Goal: Transaction & Acquisition: Purchase product/service

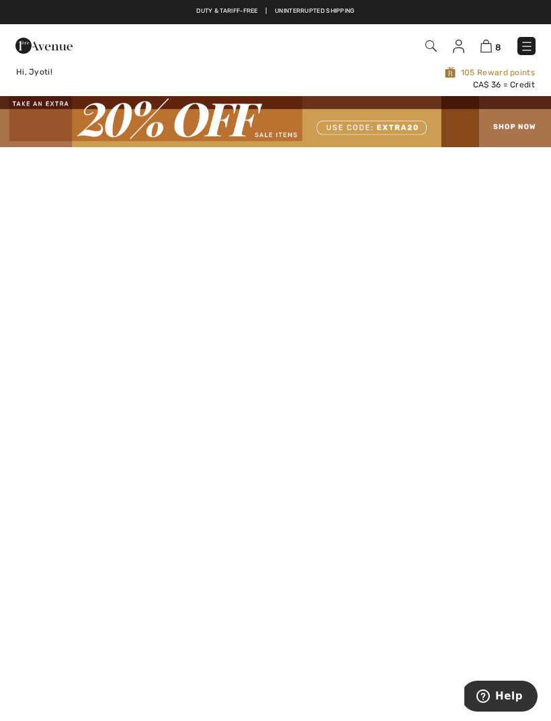
click at [488, 50] on img at bounding box center [485, 46] width 11 height 13
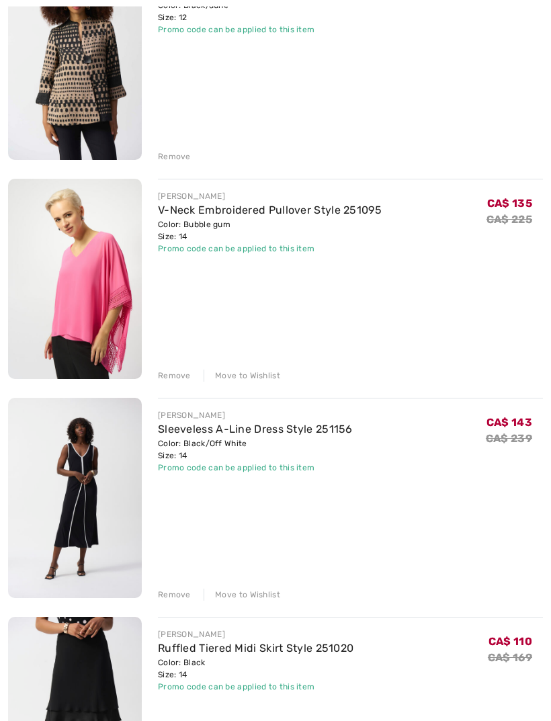
scroll to position [459, 0]
click at [179, 379] on div "Remove" at bounding box center [174, 375] width 33 height 12
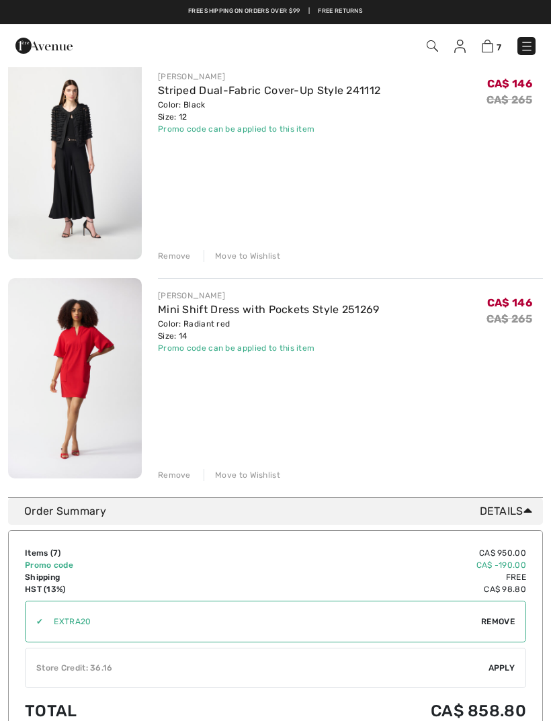
scroll to position [1234, 0]
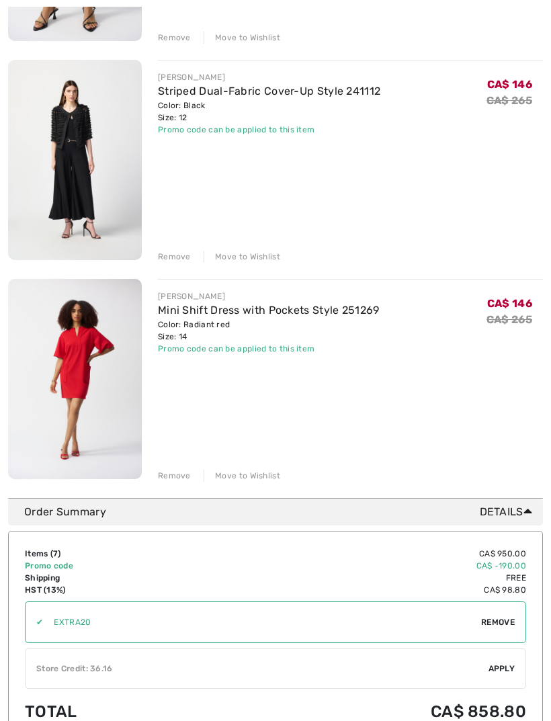
click at [274, 315] on link "Mini Shift Dress with Pockets Style 251269" at bounding box center [269, 310] width 222 height 13
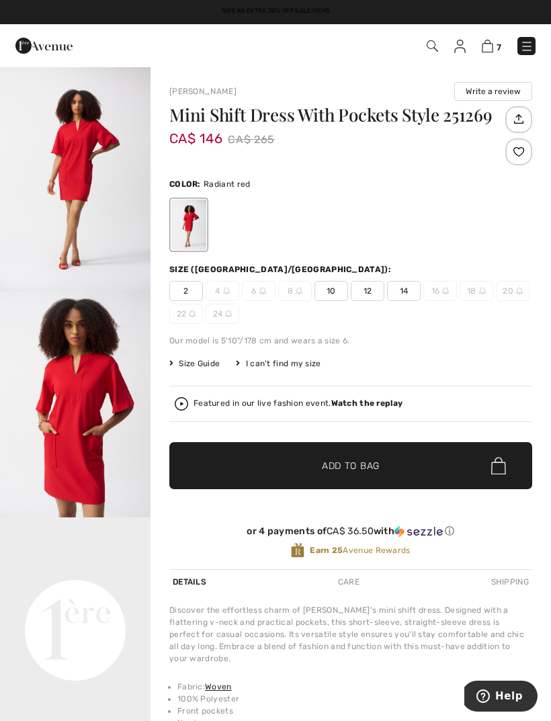
click at [366, 404] on strong "Watch the replay" at bounding box center [367, 402] width 72 height 9
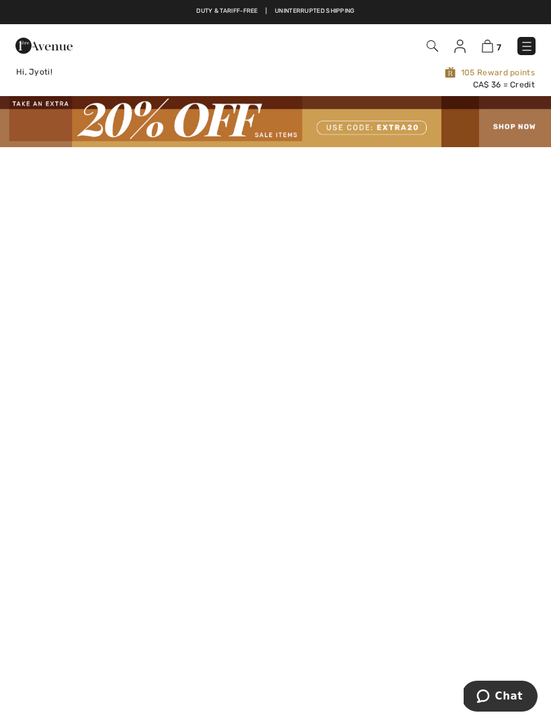
click at [520, 135] on img at bounding box center [275, 121] width 551 height 50
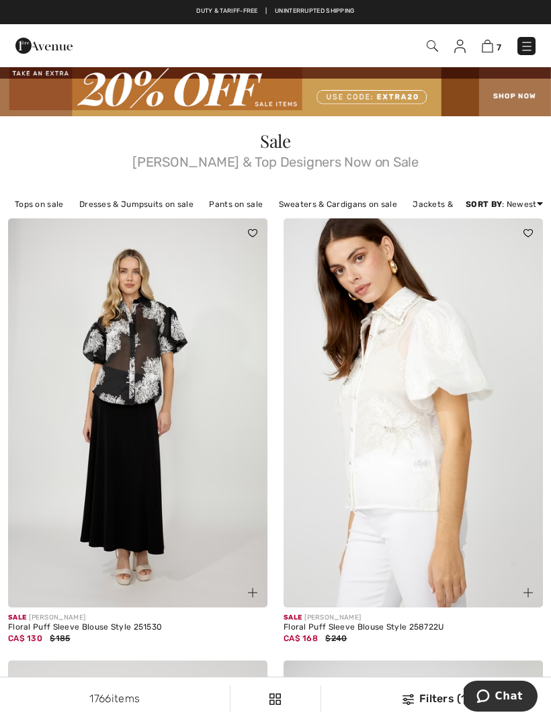
click at [492, 44] on img at bounding box center [487, 46] width 11 height 13
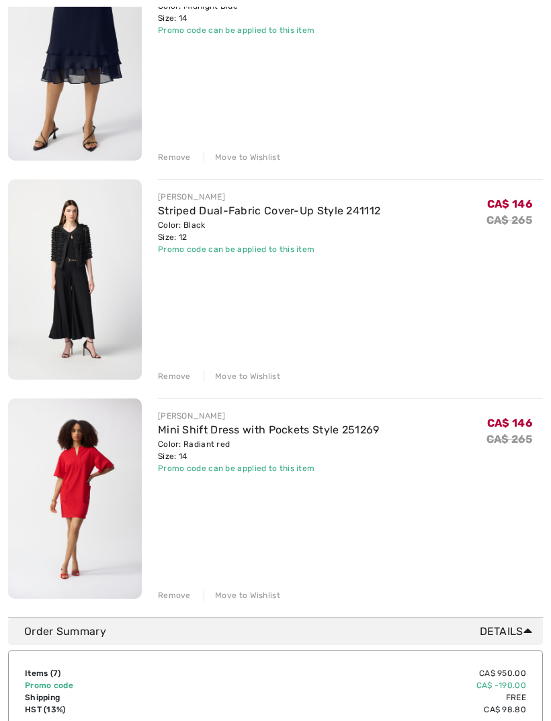
scroll to position [1139, 0]
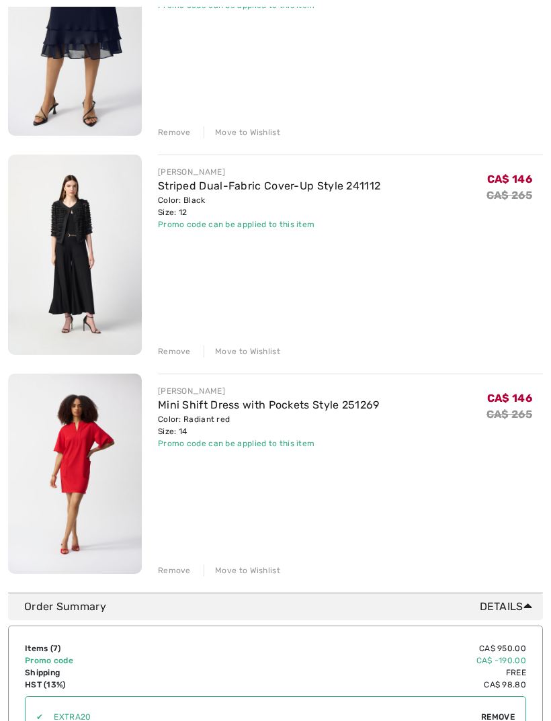
click at [259, 409] on link "Mini Shift Dress with Pockets Style 251269" at bounding box center [269, 404] width 222 height 13
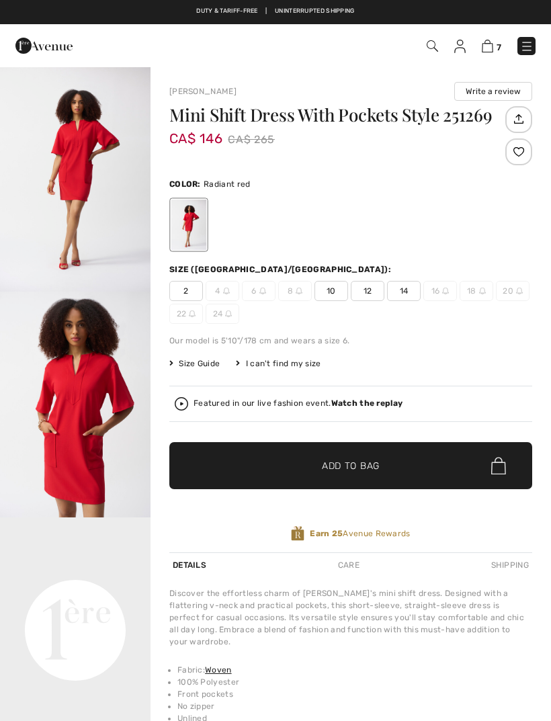
checkbox input "true"
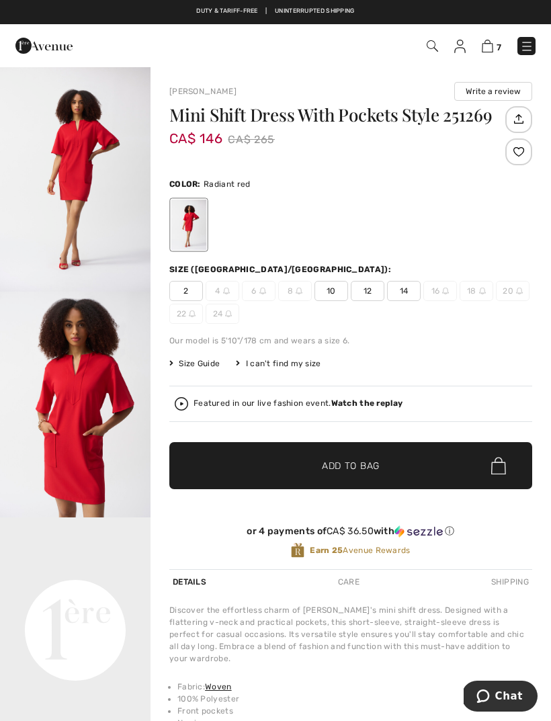
click at [362, 409] on div "Featured in our live fashion event. Watch the replay" at bounding box center [351, 403] width 352 height 13
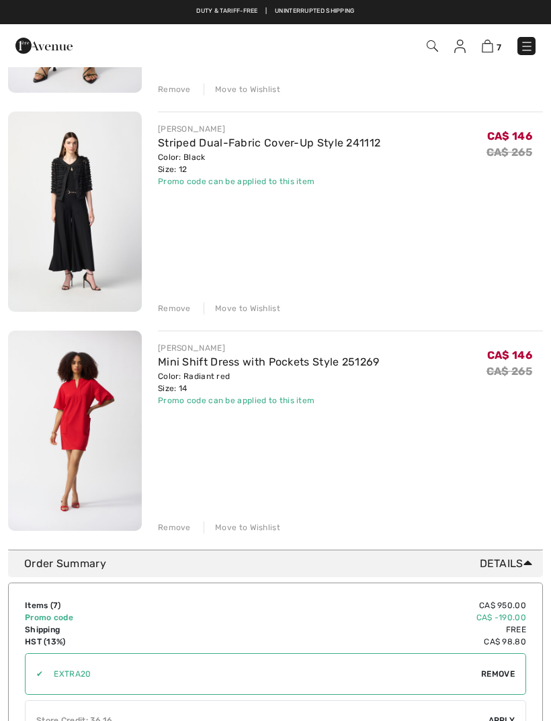
click at [279, 146] on link "Striped Dual-Fabric Cover-Up Style 241112" at bounding box center [269, 142] width 222 height 13
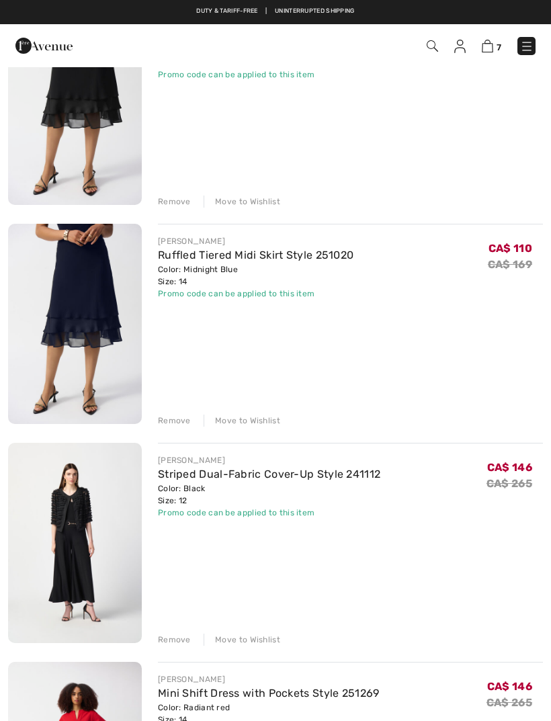
scroll to position [812, 0]
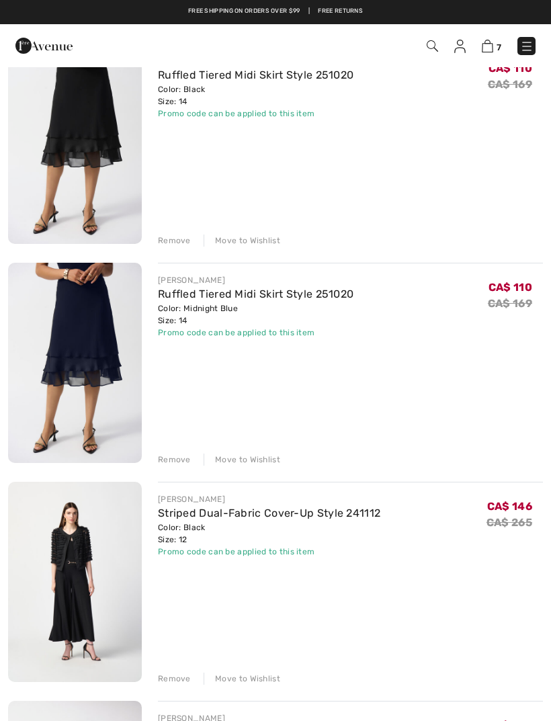
click at [285, 299] on link "Ruffled Tiered Midi Skirt Style 251020" at bounding box center [255, 293] width 195 height 13
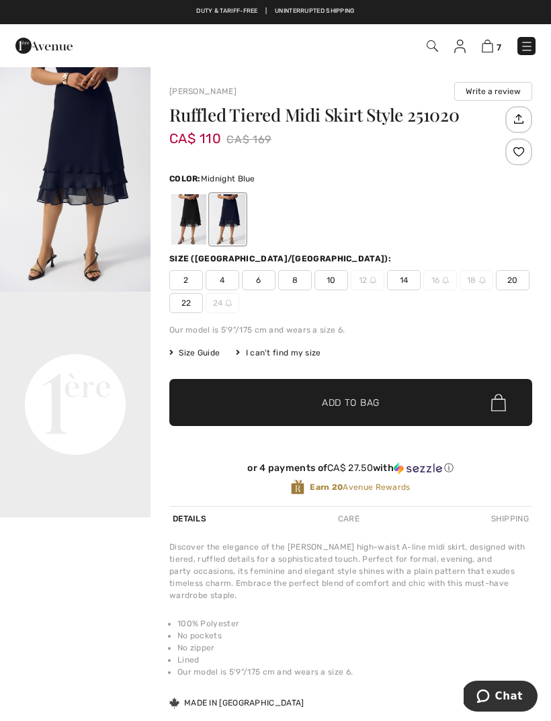
click at [88, 367] on video "Your browser does not support the video tag." at bounding box center [75, 328] width 150 height 75
click at [490, 52] on img at bounding box center [487, 46] width 11 height 13
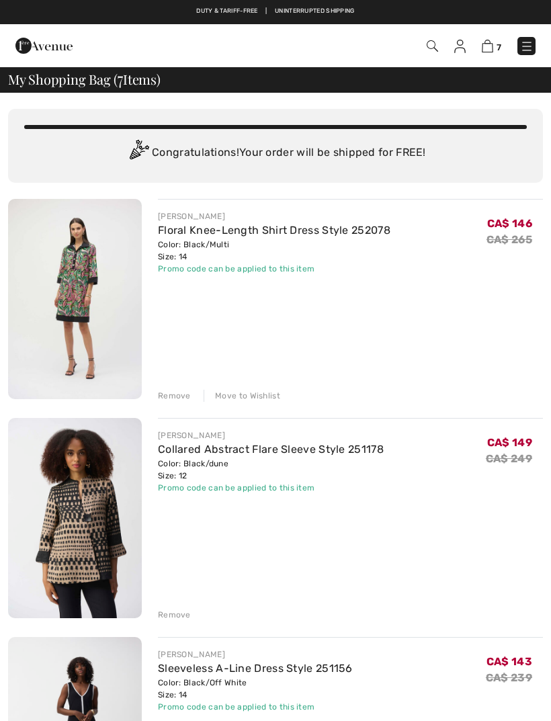
click at [305, 235] on link "Floral Knee-Length Shirt Dress Style 252078" at bounding box center [274, 230] width 232 height 13
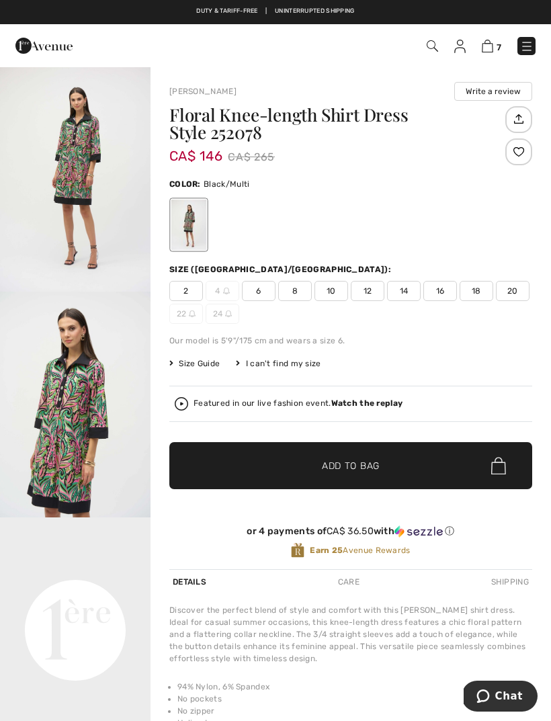
click at [366, 408] on strong "Watch the replay" at bounding box center [367, 402] width 72 height 9
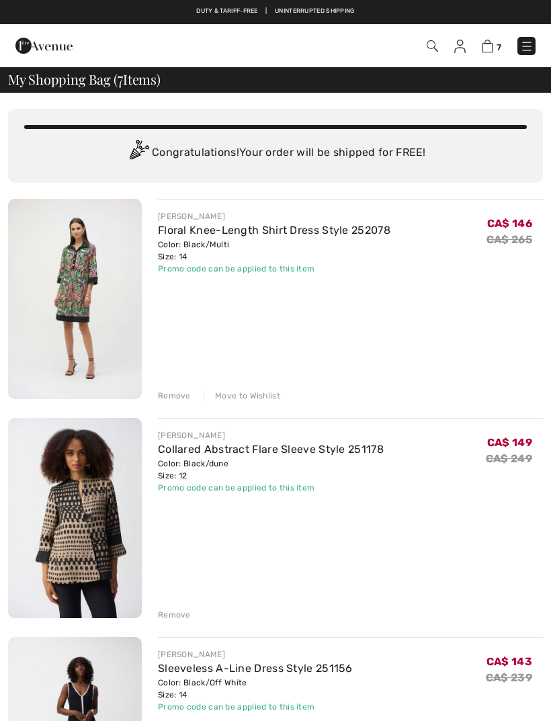
click at [250, 451] on link "Collared Abstract Flare Sleeve Style 251178" at bounding box center [271, 449] width 226 height 13
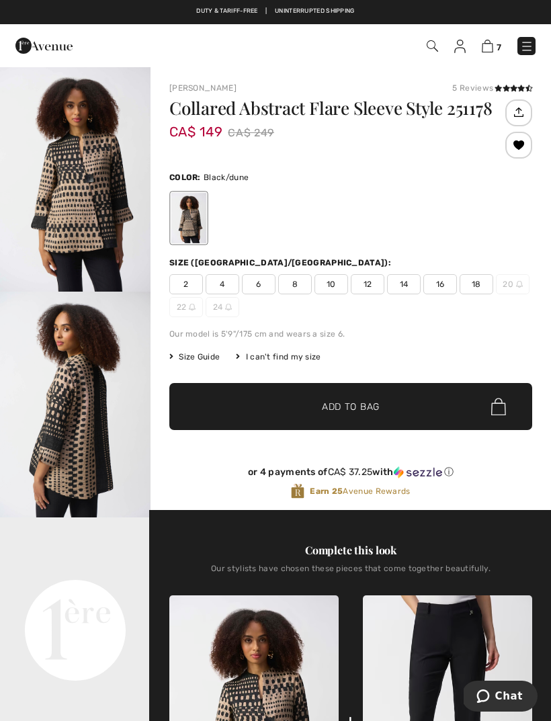
click at [492, 50] on img at bounding box center [487, 46] width 11 height 13
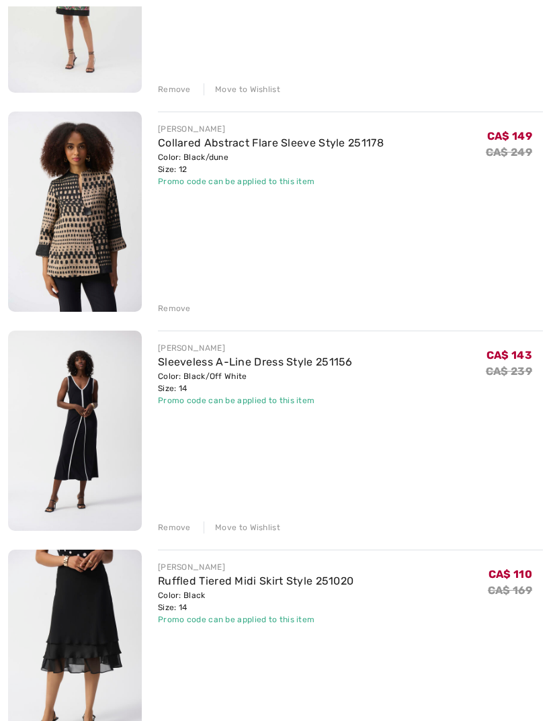
scroll to position [301, 0]
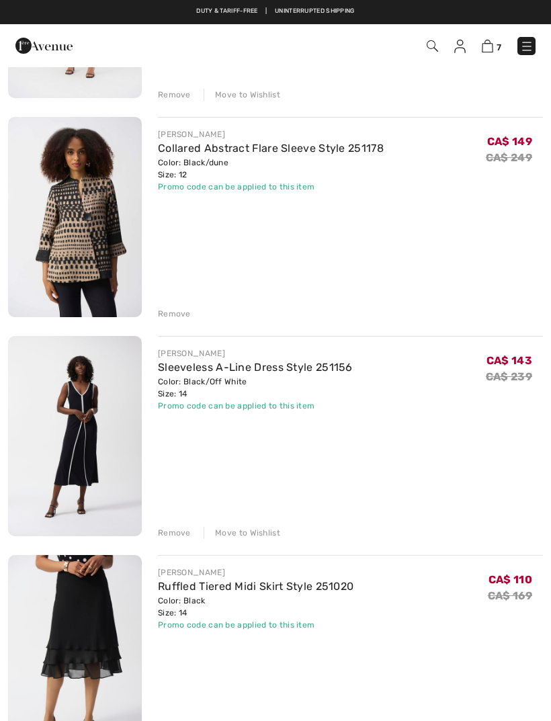
click at [255, 372] on link "Sleeveless A-Line Dress Style 251156" at bounding box center [255, 367] width 195 height 13
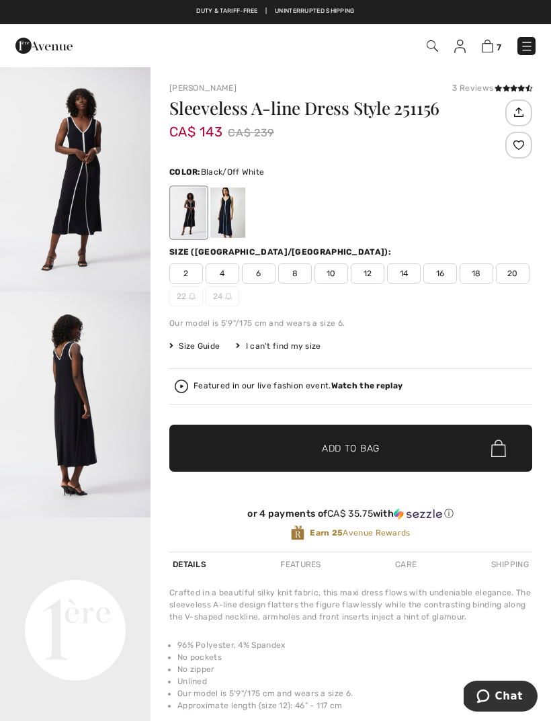
click at [366, 390] on strong "Watch the replay" at bounding box center [367, 385] width 72 height 9
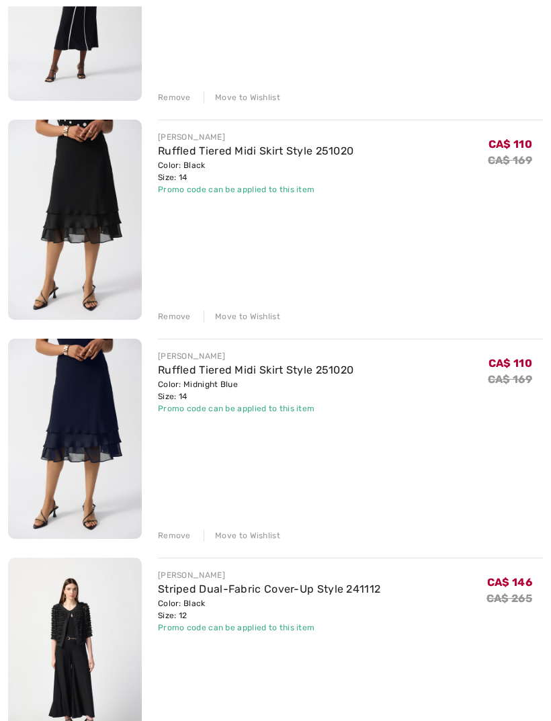
scroll to position [736, 0]
click at [174, 540] on div "Remove" at bounding box center [174, 535] width 33 height 12
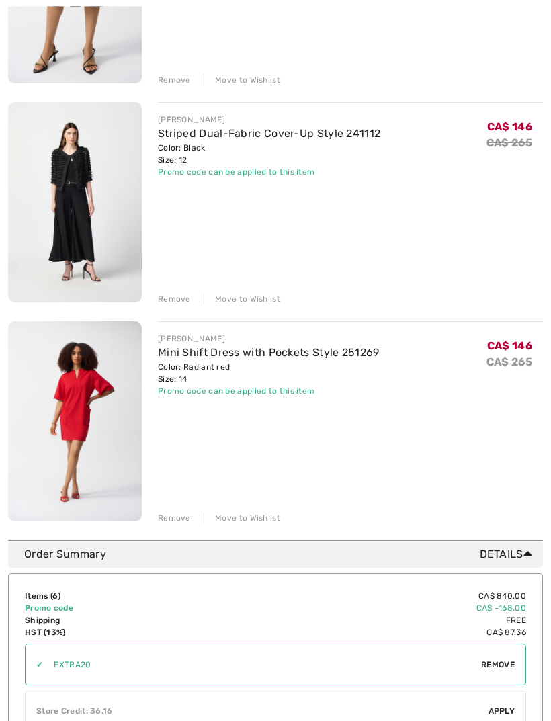
scroll to position [974, 0]
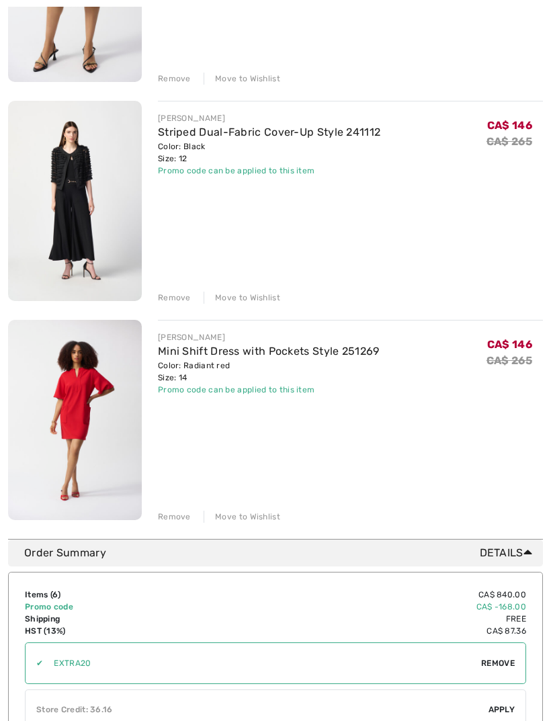
click at [181, 521] on div "Remove" at bounding box center [174, 516] width 33 height 12
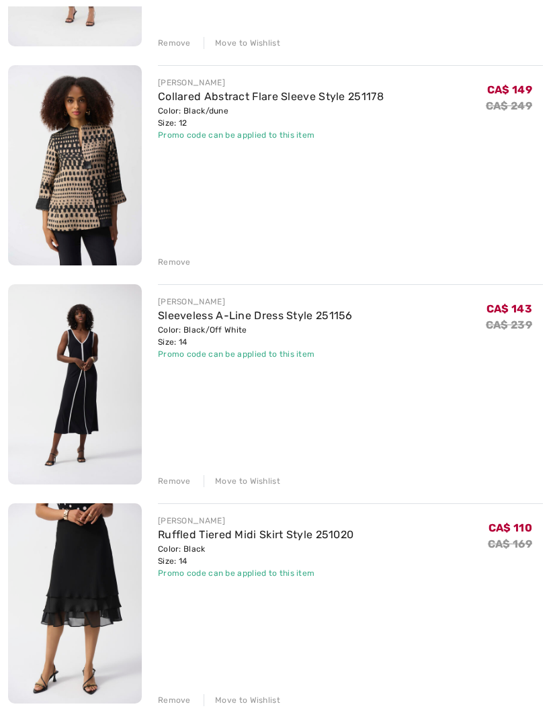
scroll to position [354, 0]
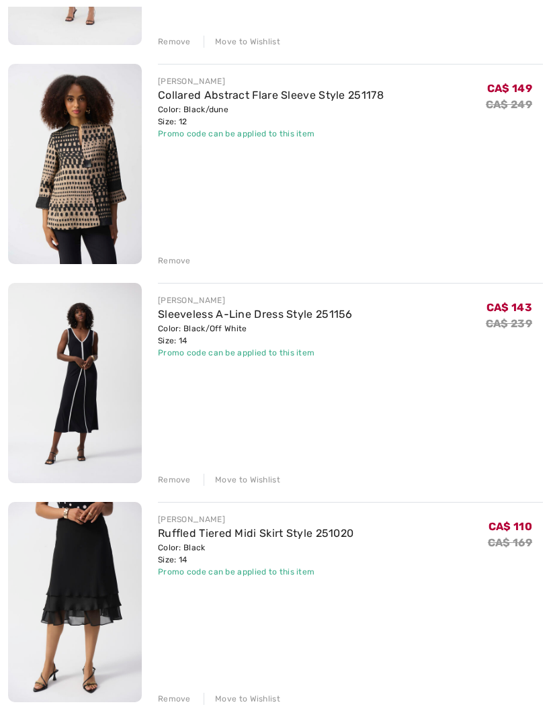
click at [251, 535] on link "Ruffled Tiered Midi Skirt Style 251020" at bounding box center [255, 533] width 195 height 13
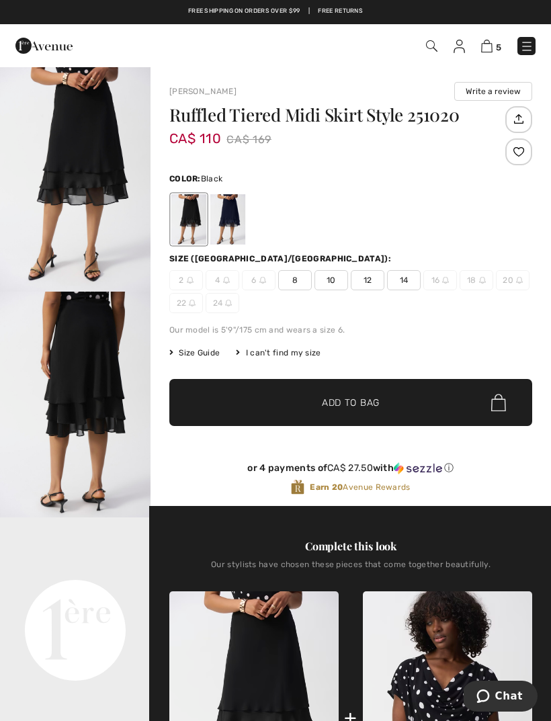
click at [491, 52] on img at bounding box center [486, 46] width 11 height 13
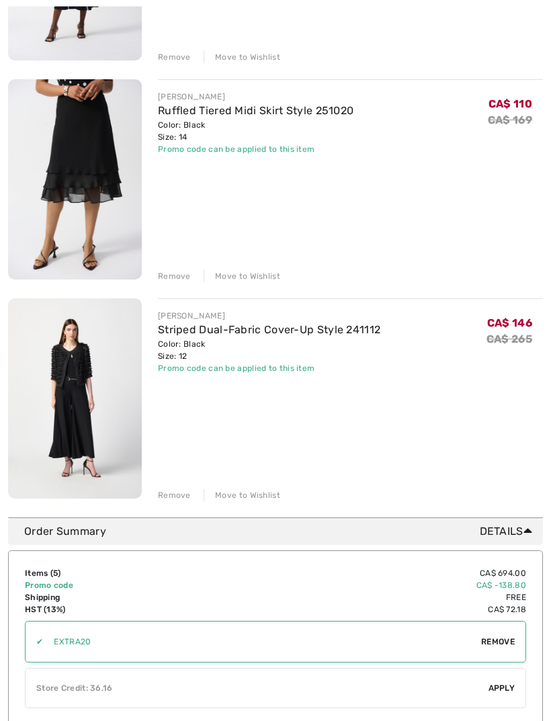
scroll to position [776, 0]
click at [277, 331] on link "Striped Dual-Fabric Cover-Up Style 241112" at bounding box center [269, 329] width 222 height 13
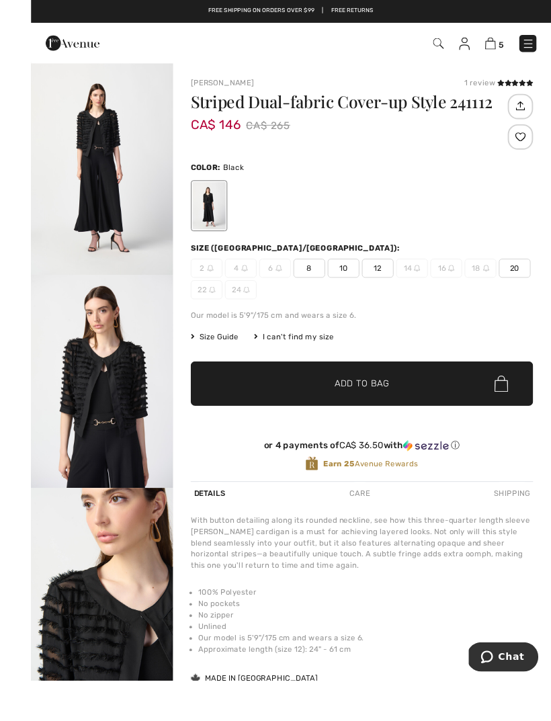
scroll to position [9, 0]
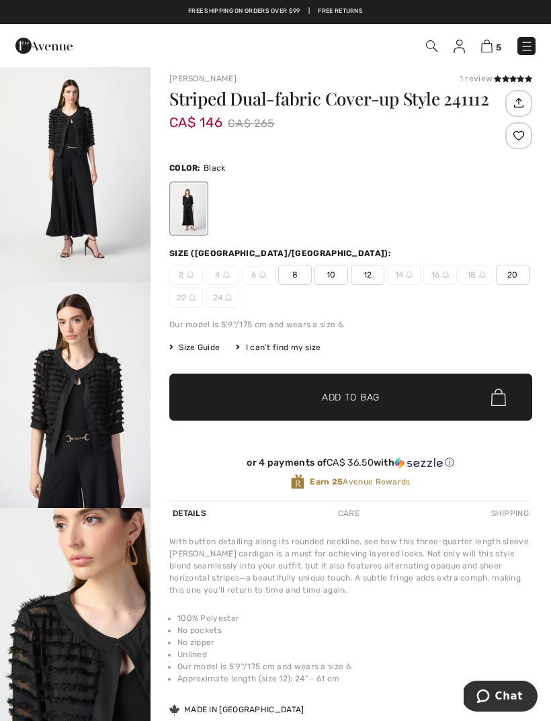
click at [491, 48] on img at bounding box center [486, 46] width 11 height 13
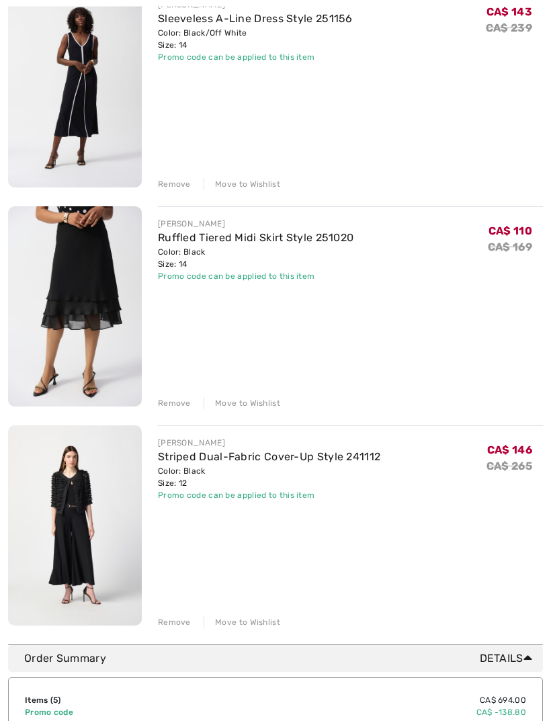
scroll to position [649, 0]
click at [177, 629] on div "You are only CA$ 0.00 away from FREE SHIPPING! Continue Shopping > Congratulati…" at bounding box center [275, 43] width 535 height 1201
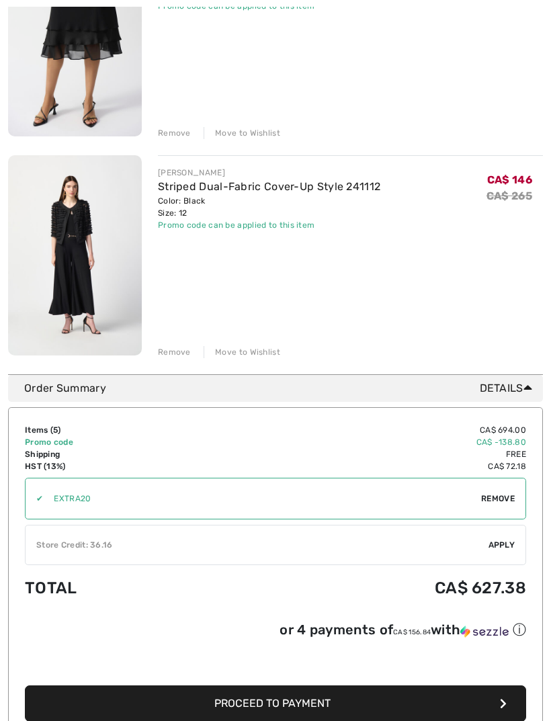
scroll to position [919, 0]
click at [357, 300] on div "JOSEPH RIBKOFF Striped Dual-Fabric Cover-Up Style 241112 Color: Black Size: 12 …" at bounding box center [350, 256] width 385 height 203
click at [176, 358] on div "Remove" at bounding box center [174, 352] width 33 height 12
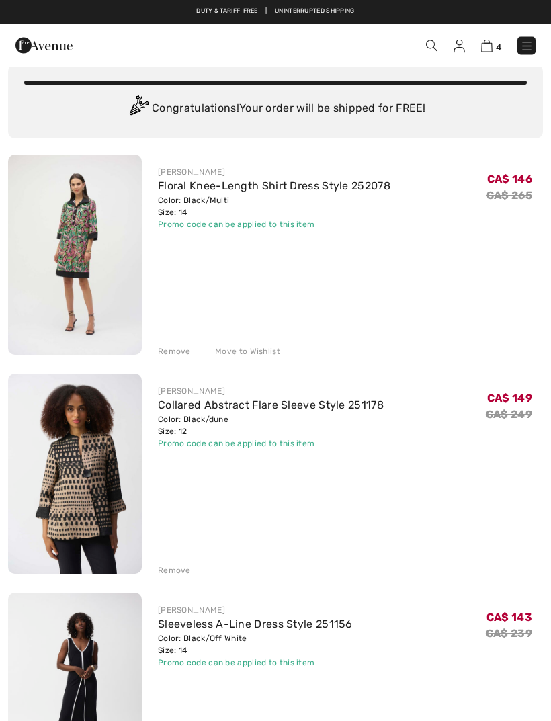
scroll to position [44, 0]
click at [533, 44] on img at bounding box center [526, 46] width 13 height 13
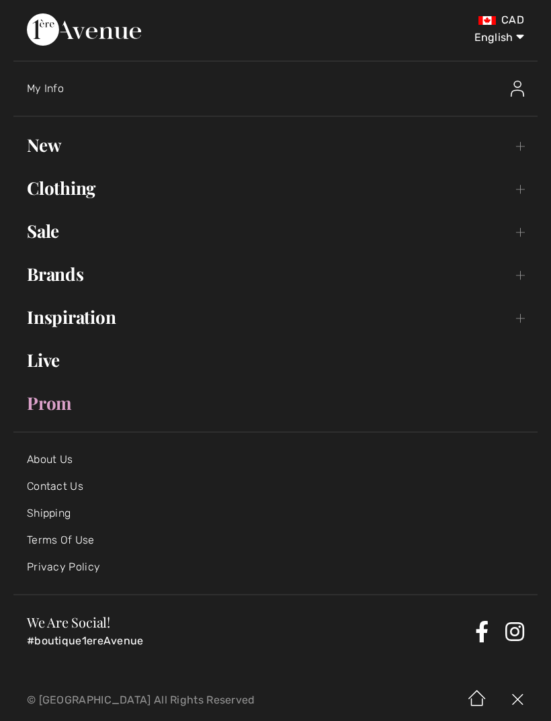
click at [56, 150] on link "New Toggle submenu" at bounding box center [275, 145] width 524 height 30
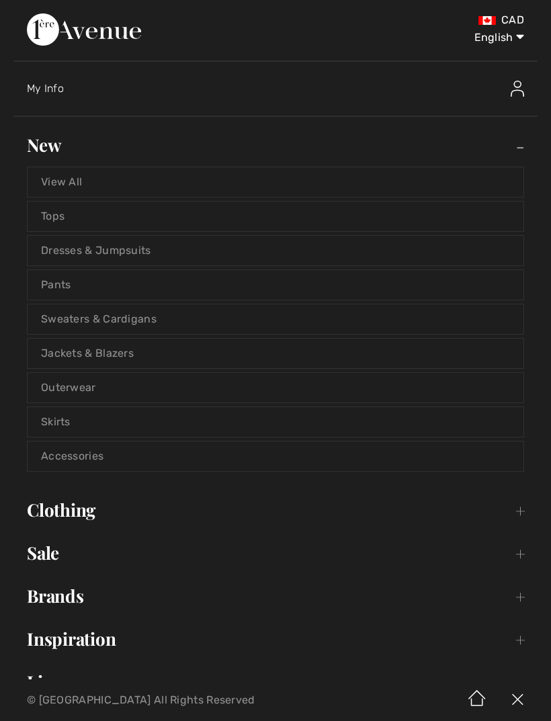
click at [74, 255] on link "Dresses & Jumpsuits" at bounding box center [276, 251] width 496 height 30
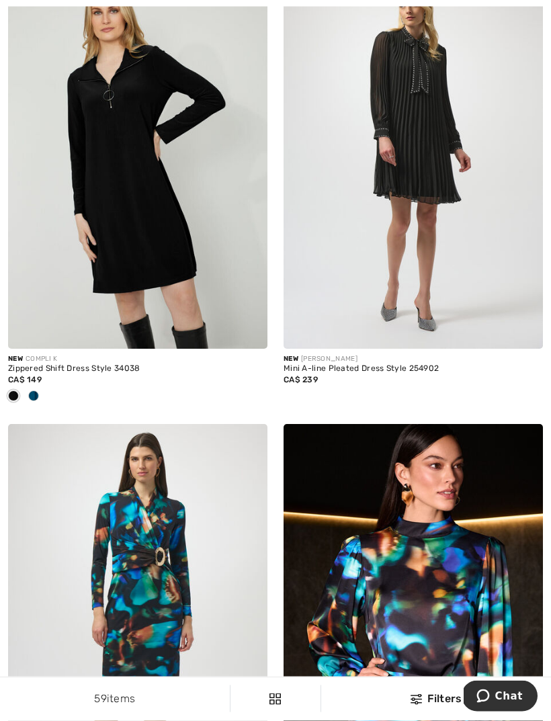
scroll to position [4423, 0]
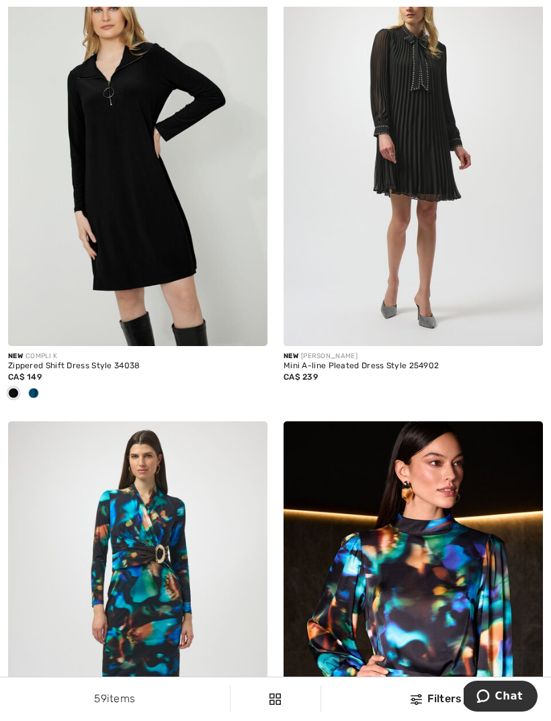
click at [35, 394] on div at bounding box center [34, 394] width 20 height 22
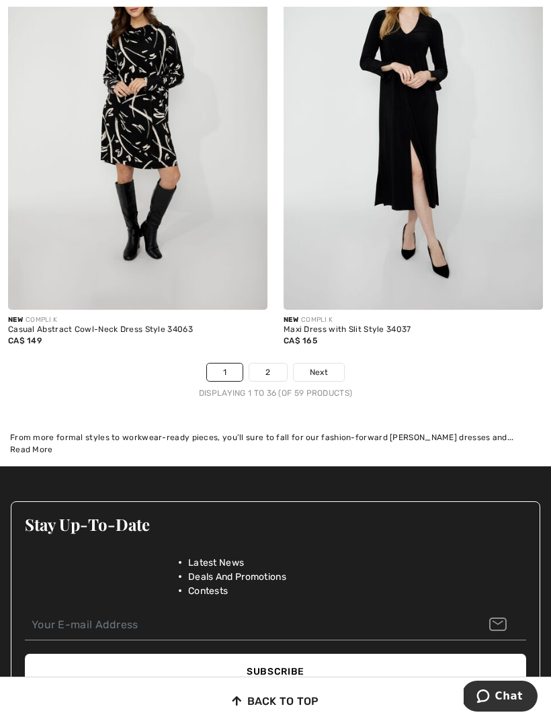
scroll to position [8233, 0]
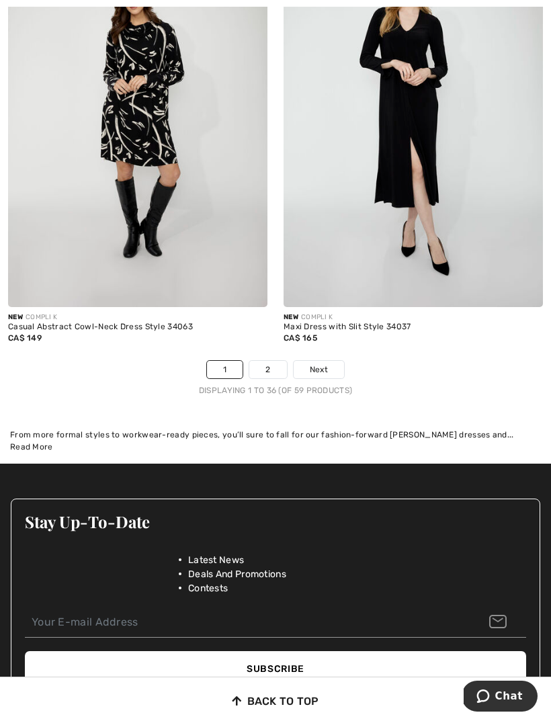
click at [322, 363] on span "Next" at bounding box center [319, 369] width 18 height 12
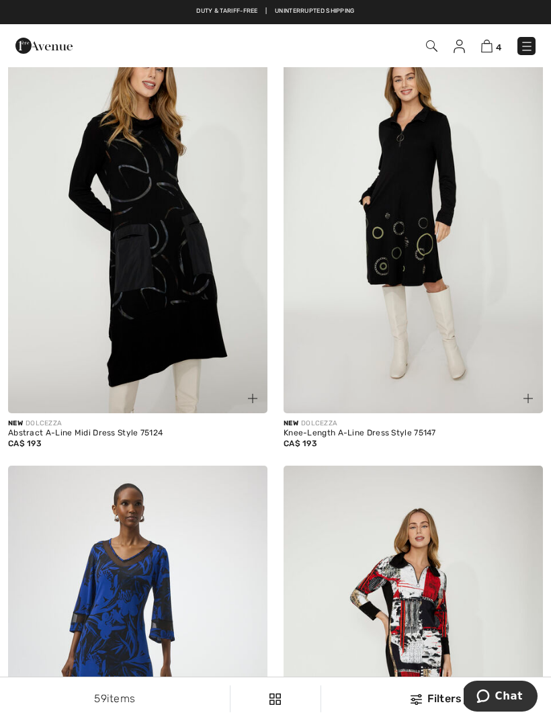
scroll to position [1454, 0]
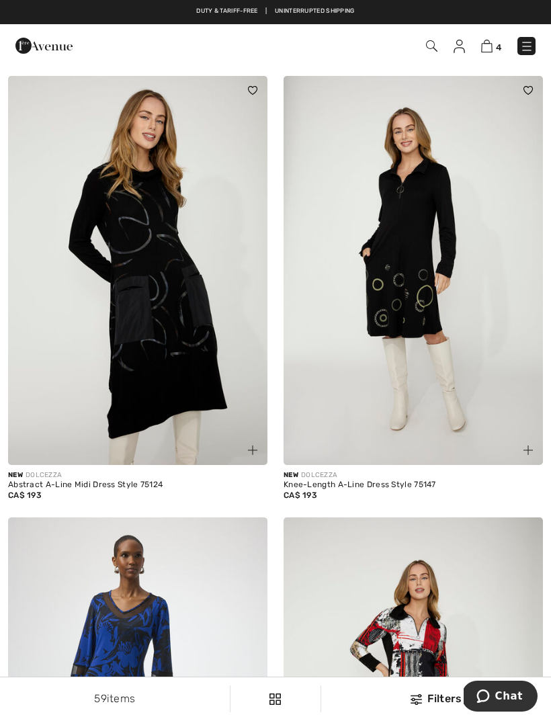
click at [490, 49] on img at bounding box center [486, 46] width 11 height 13
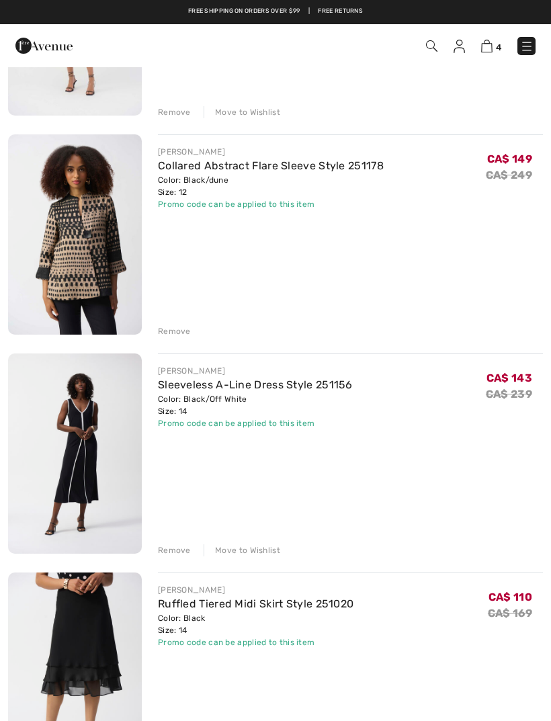
scroll to position [258, 0]
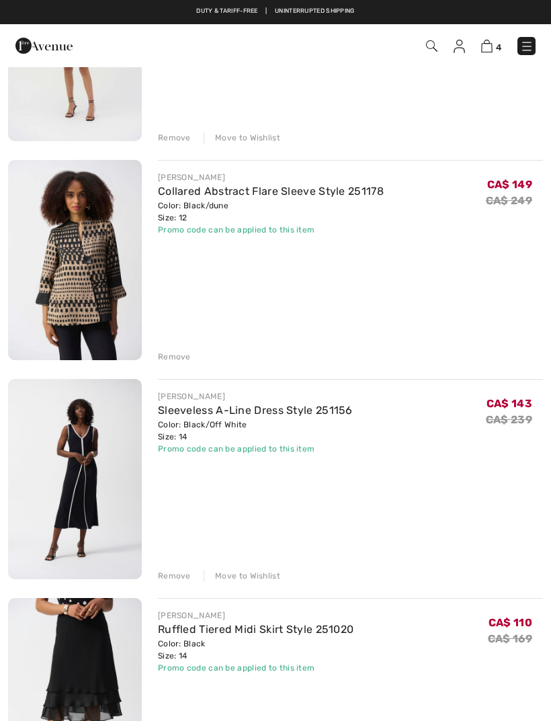
click at [279, 197] on link "Collared Abstract Flare Sleeve Style 251178" at bounding box center [271, 191] width 226 height 13
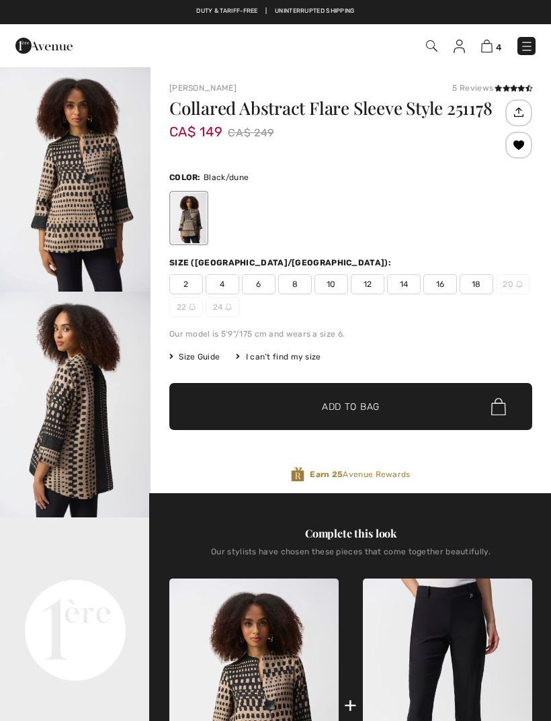
checkbox input "true"
